Goal: Task Accomplishment & Management: Manage account settings

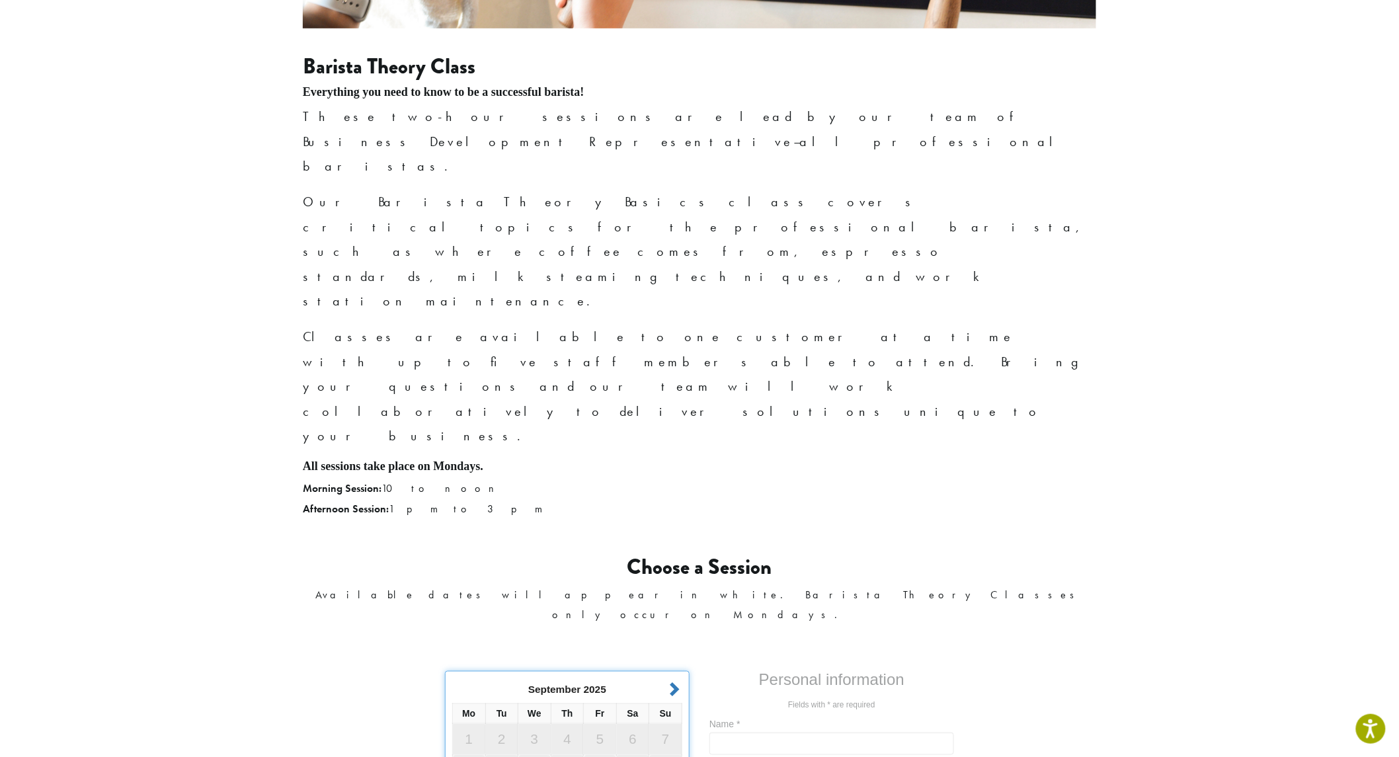
scroll to position [514, 0]
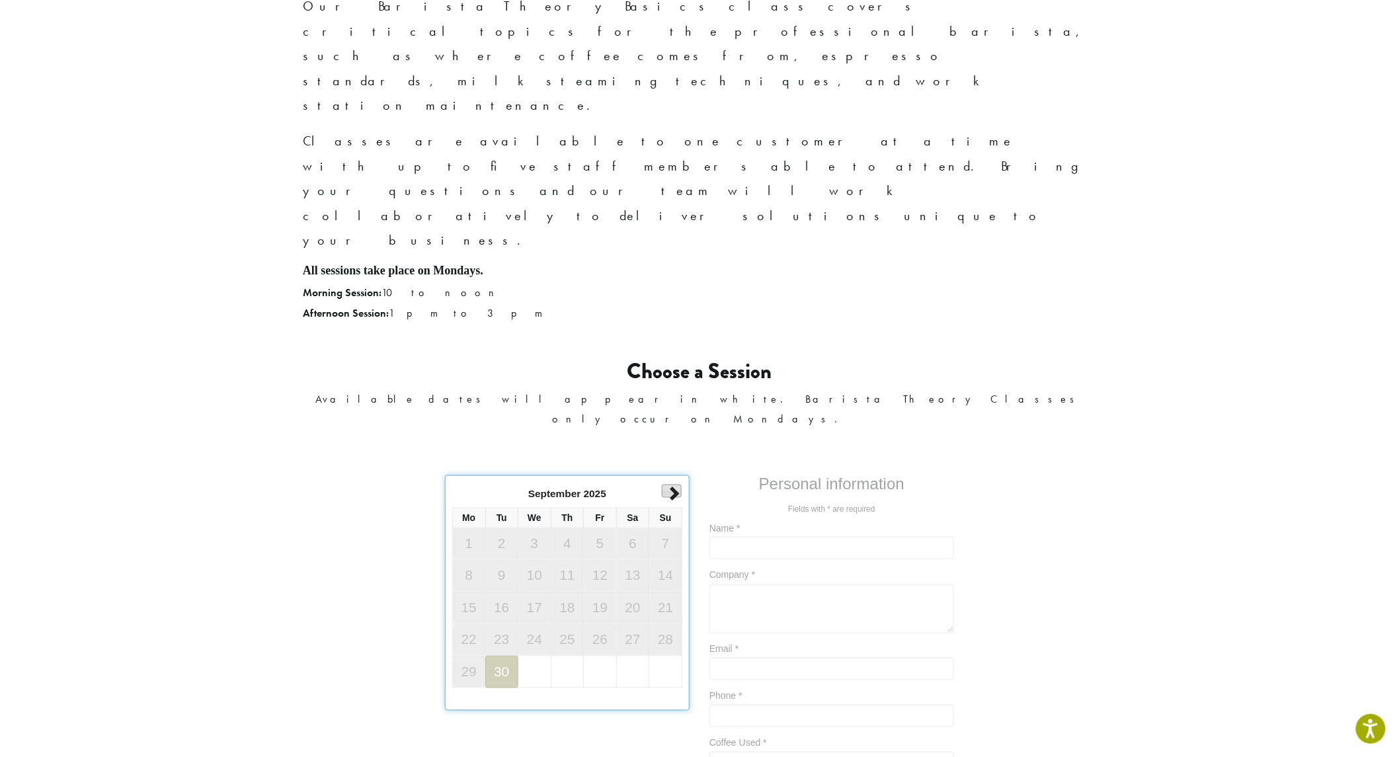
click at [669, 484] on link "Next" at bounding box center [672, 490] width 20 height 13
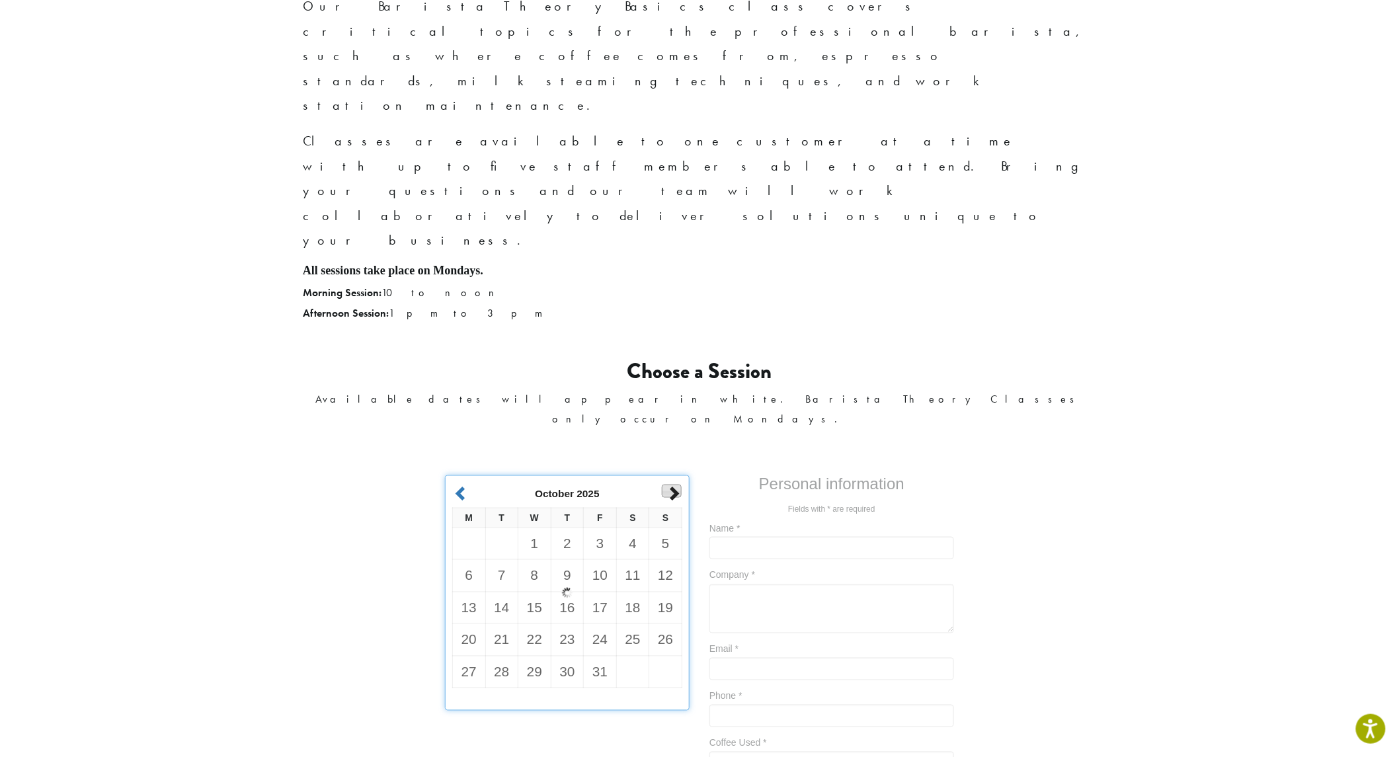
click at [669, 484] on link "Next" at bounding box center [672, 490] width 20 height 13
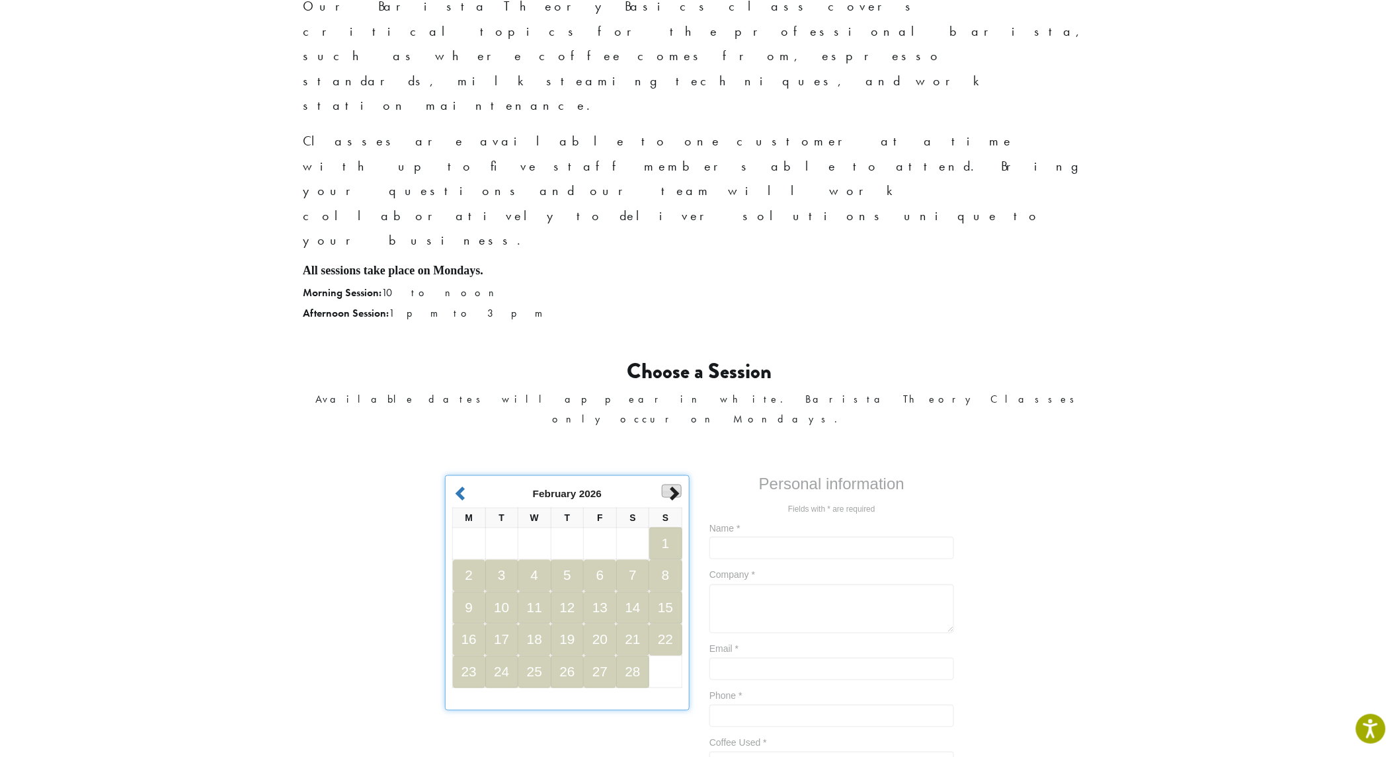
click at [669, 484] on link "Next" at bounding box center [672, 490] width 20 height 13
click at [456, 484] on link "Prev" at bounding box center [463, 490] width 20 height 13
click at [457, 484] on link "Prev" at bounding box center [463, 490] width 20 height 13
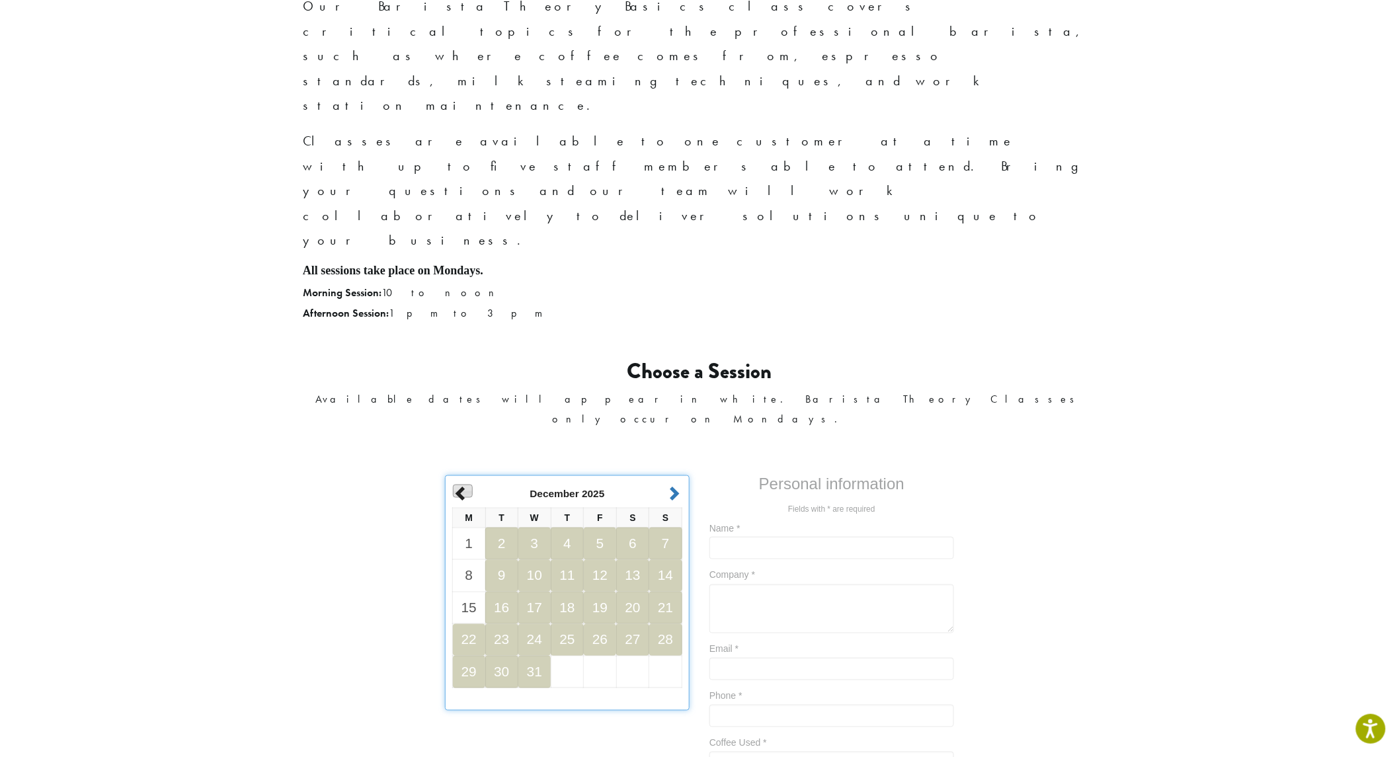
click at [467, 484] on link "Prev" at bounding box center [463, 490] width 20 height 13
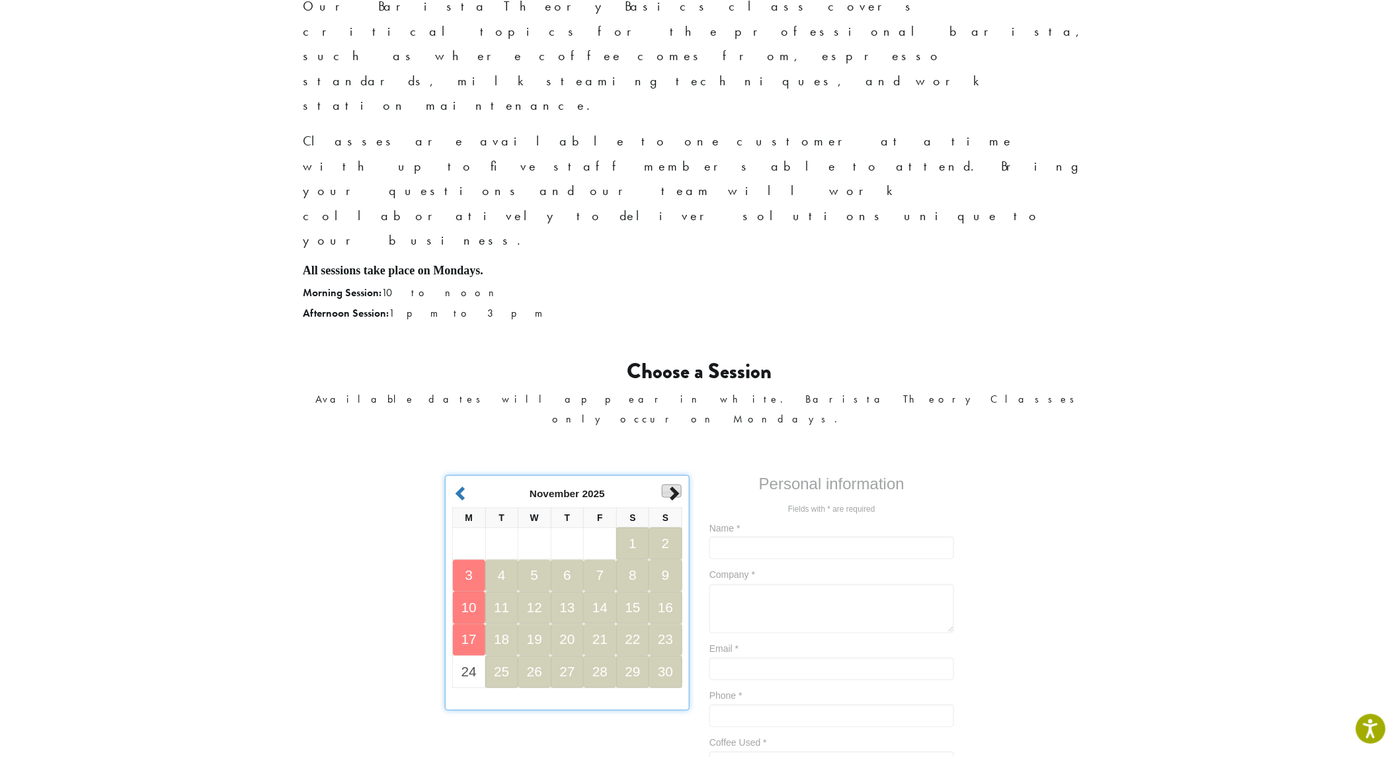
click at [672, 484] on link "Next" at bounding box center [672, 490] width 20 height 13
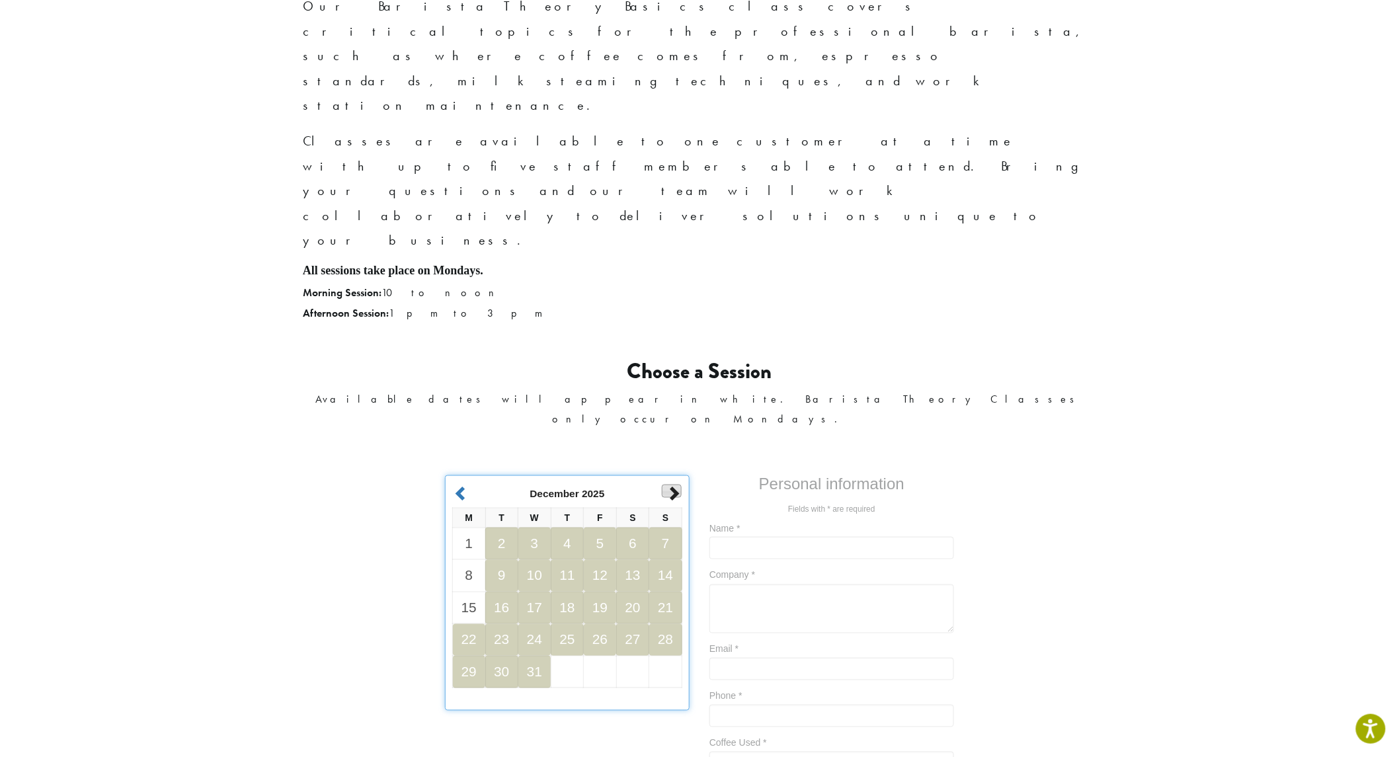
click at [673, 484] on link "Next" at bounding box center [672, 490] width 20 height 13
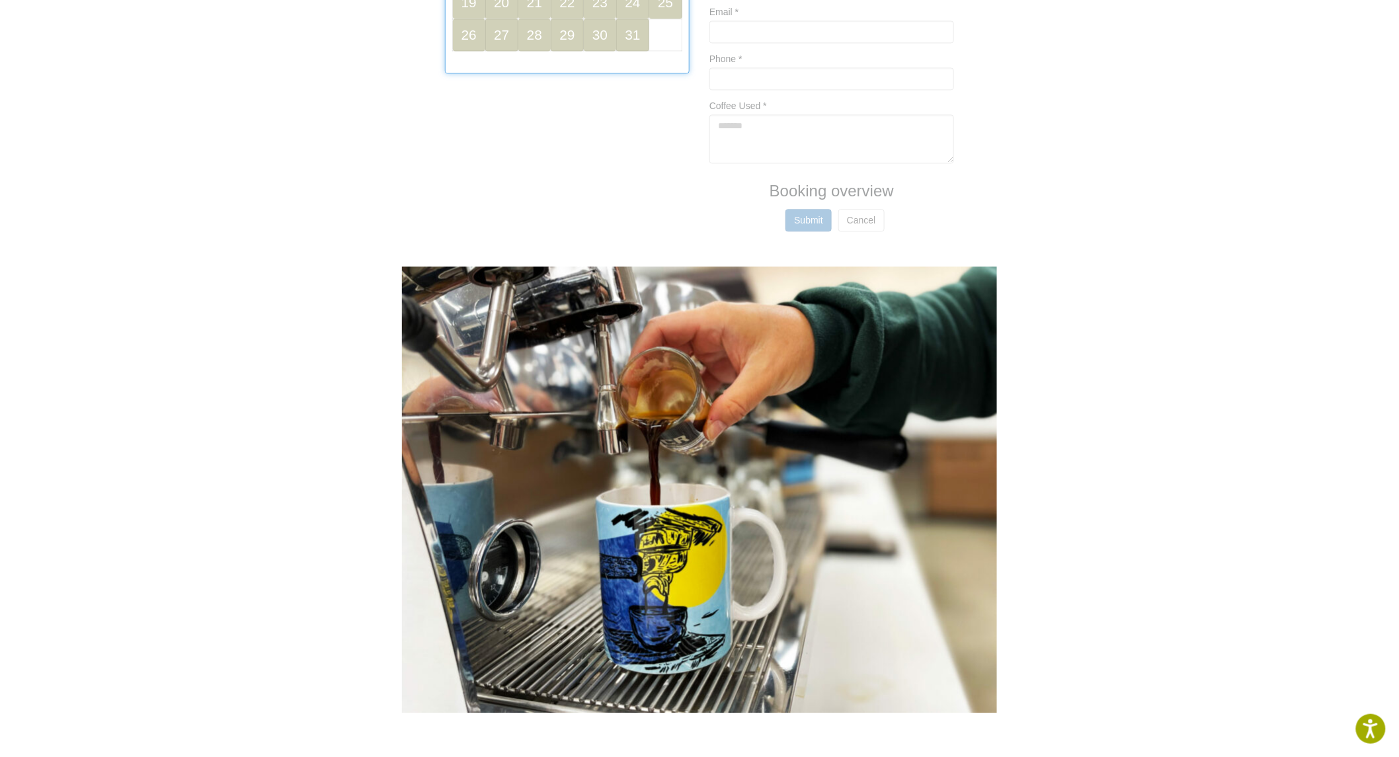
scroll to position [1183, 0]
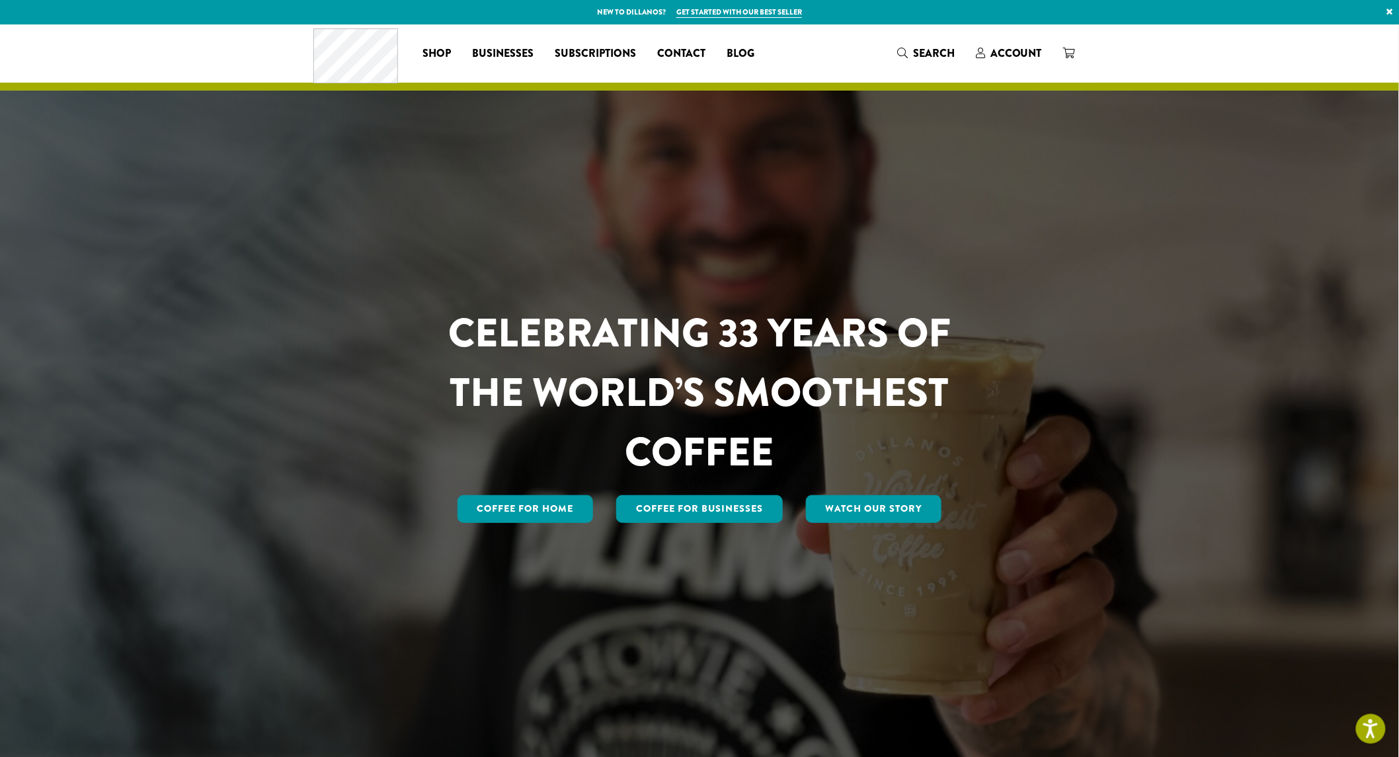
click at [997, 60] on span "Account" at bounding box center [1016, 53] width 52 height 15
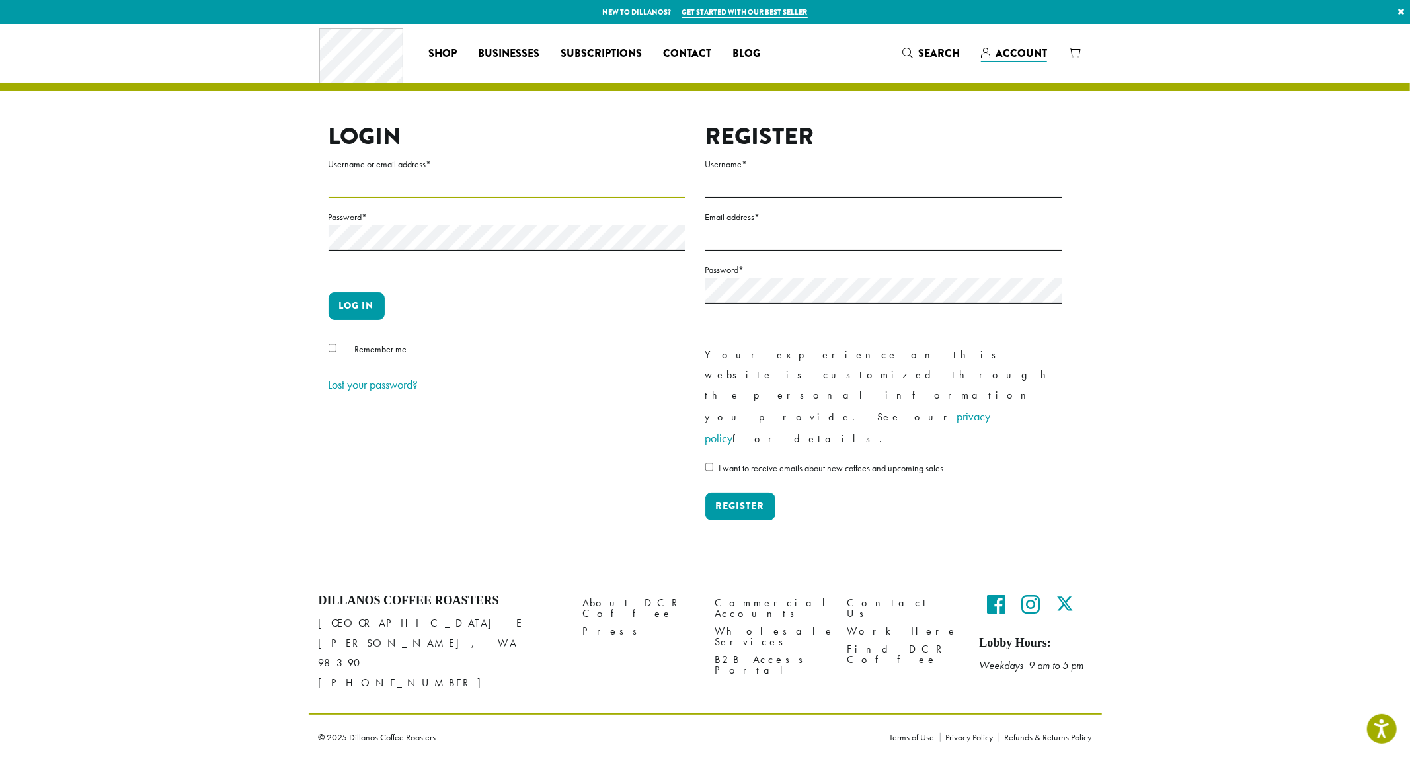
type input "**********"
click at [354, 297] on button "Log in" at bounding box center [357, 306] width 56 height 28
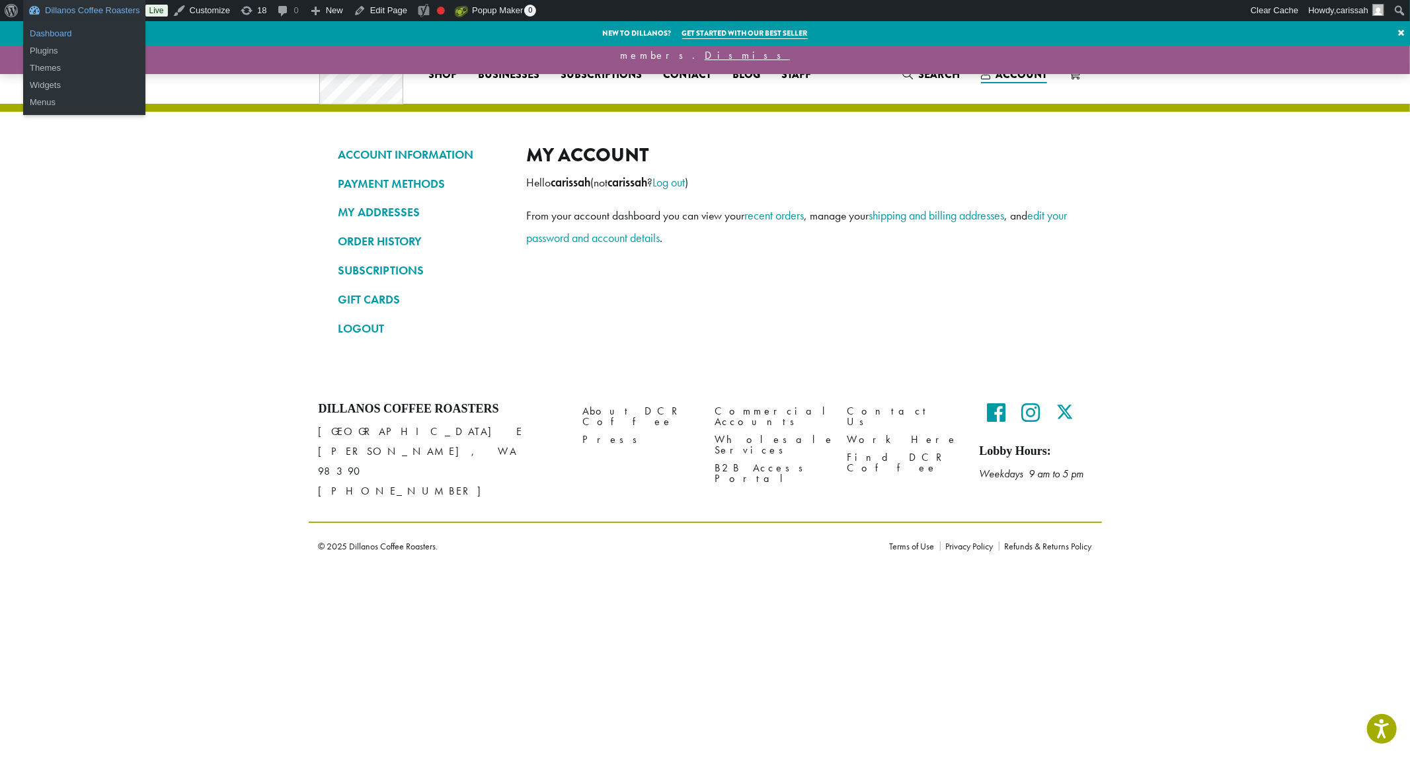
click at [54, 31] on link "Dashboard" at bounding box center [84, 33] width 122 height 17
